Goal: Book appointment/travel/reservation

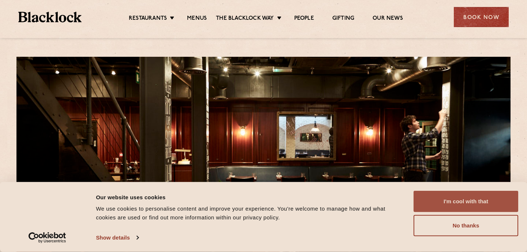
click at [436, 196] on button "I'm cool with that" at bounding box center [466, 201] width 105 height 21
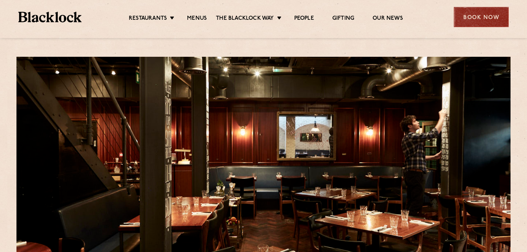
click at [491, 23] on div "Book Now" at bounding box center [481, 17] width 55 height 20
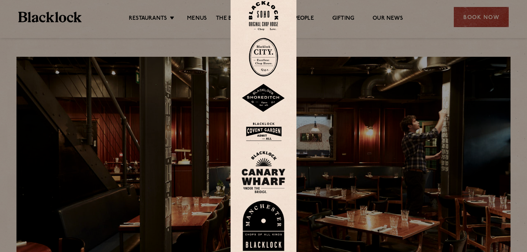
click at [486, 20] on div at bounding box center [263, 126] width 527 height 252
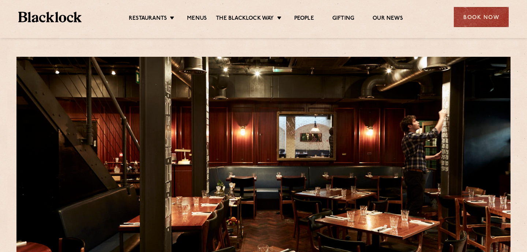
click at [486, 20] on div "Book Now" at bounding box center [481, 17] width 55 height 20
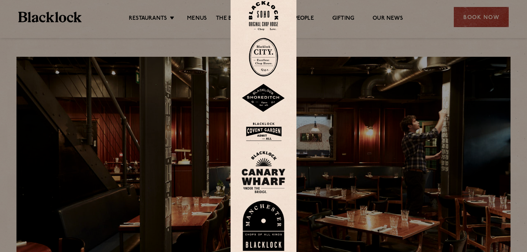
click at [486, 20] on div at bounding box center [263, 126] width 527 height 252
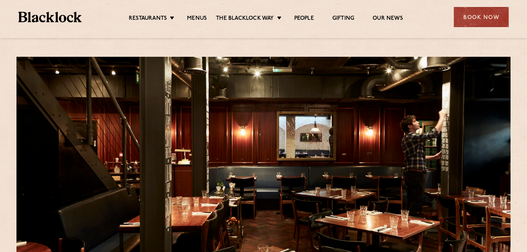
click at [486, 20] on div "Book Now" at bounding box center [481, 17] width 55 height 20
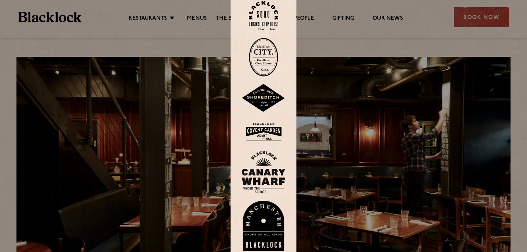
click at [265, 23] on img at bounding box center [263, 16] width 29 height 30
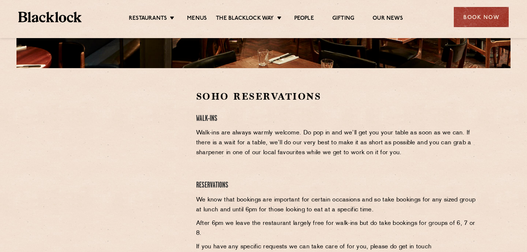
scroll to position [212, 0]
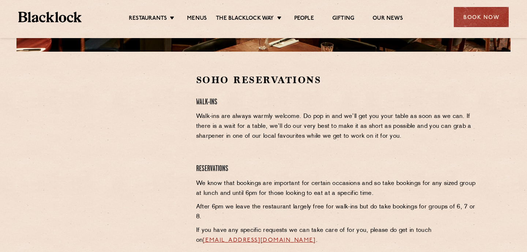
click at [48, 146] on div at bounding box center [118, 175] width 146 height 203
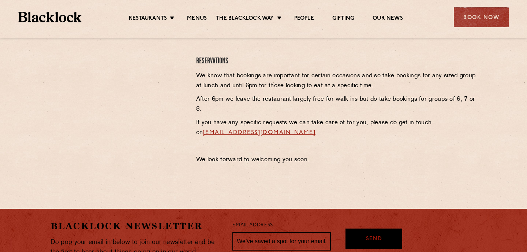
scroll to position [204, 0]
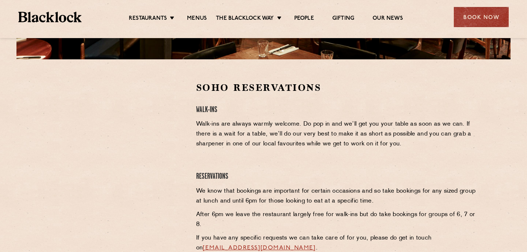
click at [228, 124] on p "Walk-ins are always warmly welcome. Do pop in and we’ll get you your table as s…" at bounding box center [336, 134] width 281 height 30
